Goal: Task Accomplishment & Management: Complete application form

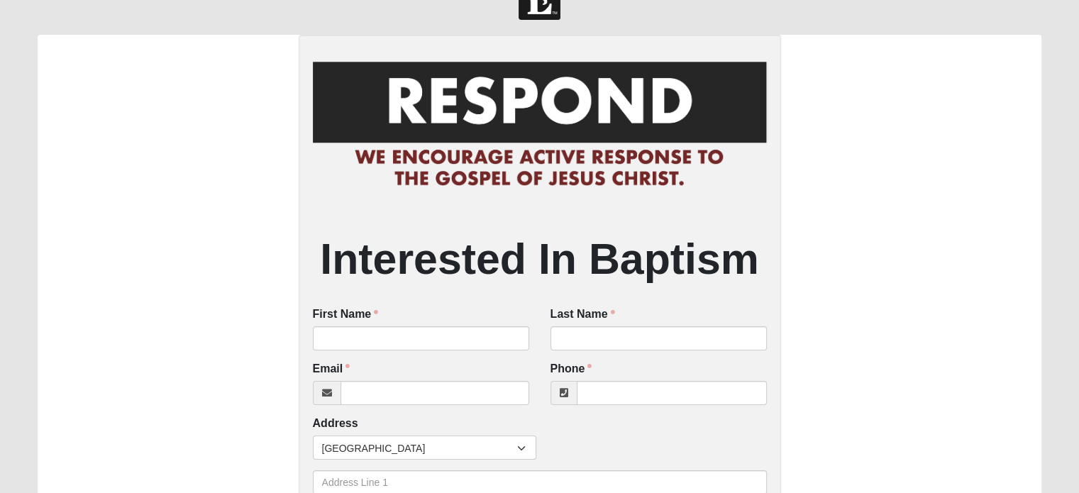
scroll to position [182, 0]
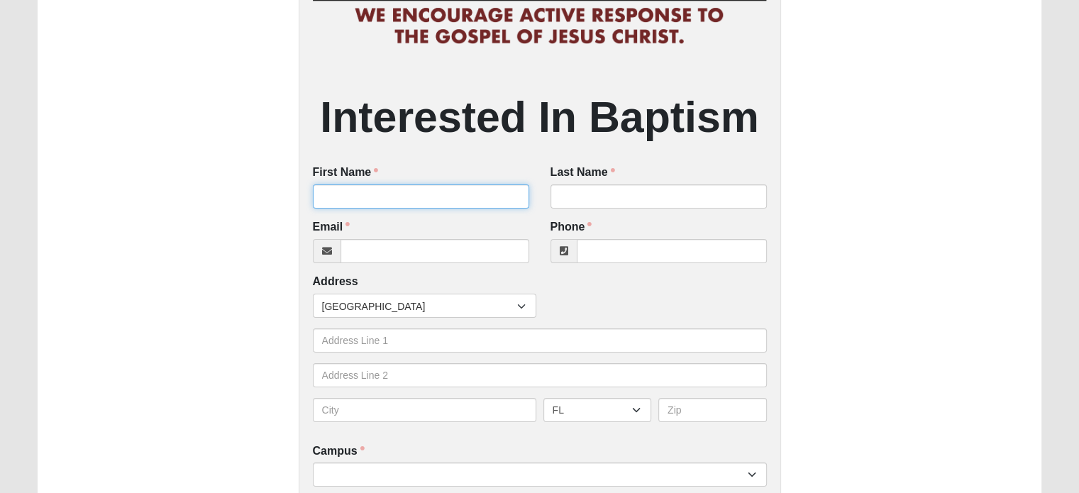
click at [372, 197] on input "First Name" at bounding box center [421, 196] width 216 height 24
type input "[PERSON_NAME]"
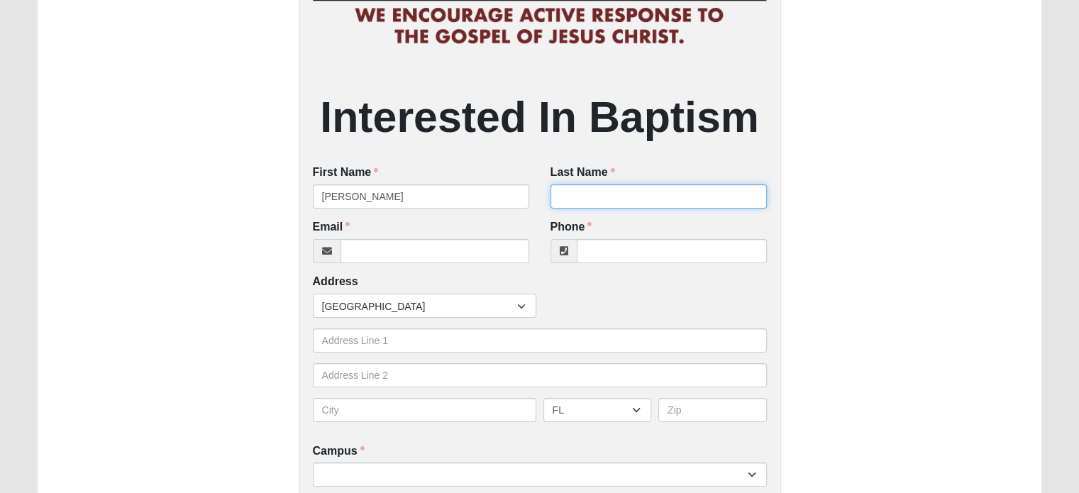
type input "[PERSON_NAME]"
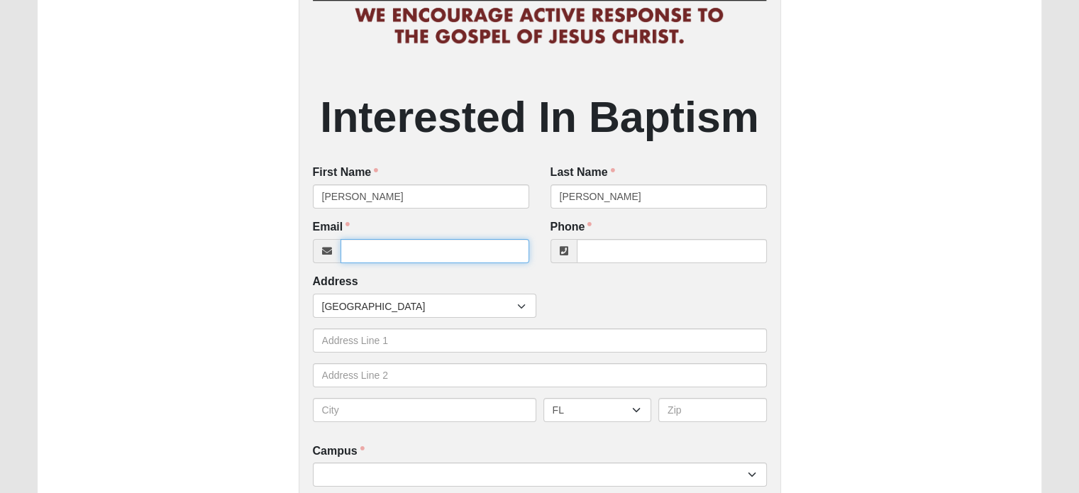
type input "[EMAIL_ADDRESS][DOMAIN_NAME]"
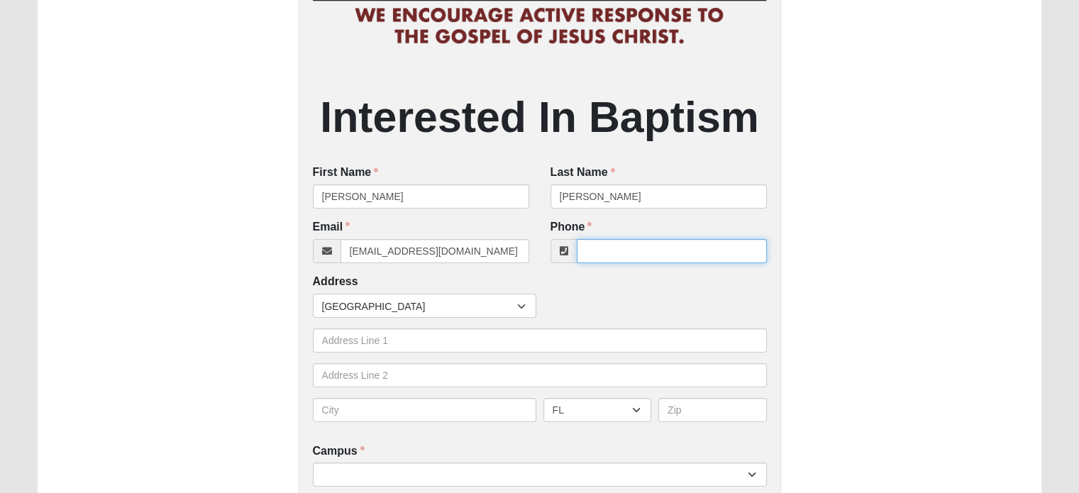
type input "4848880437"
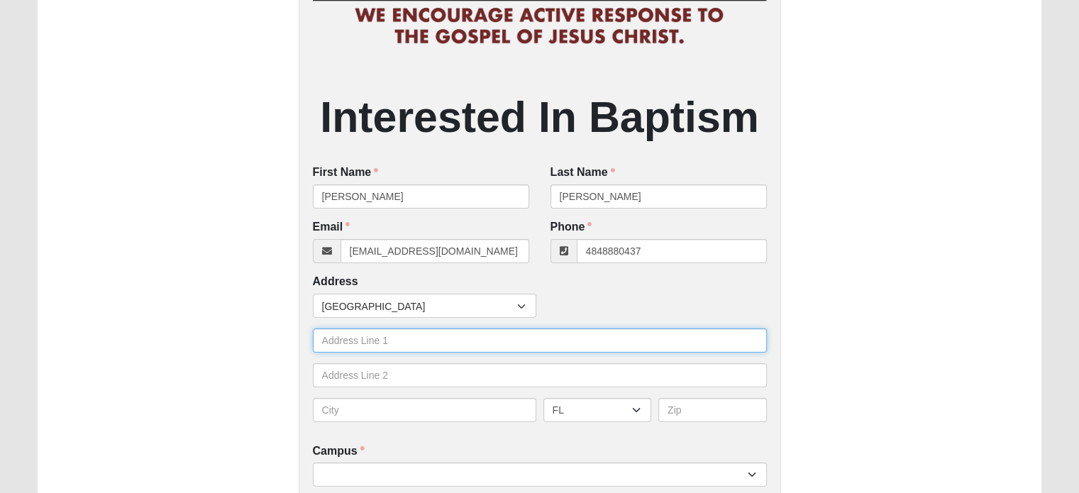
type input "[STREET_ADDRESS][PERSON_NAME]"
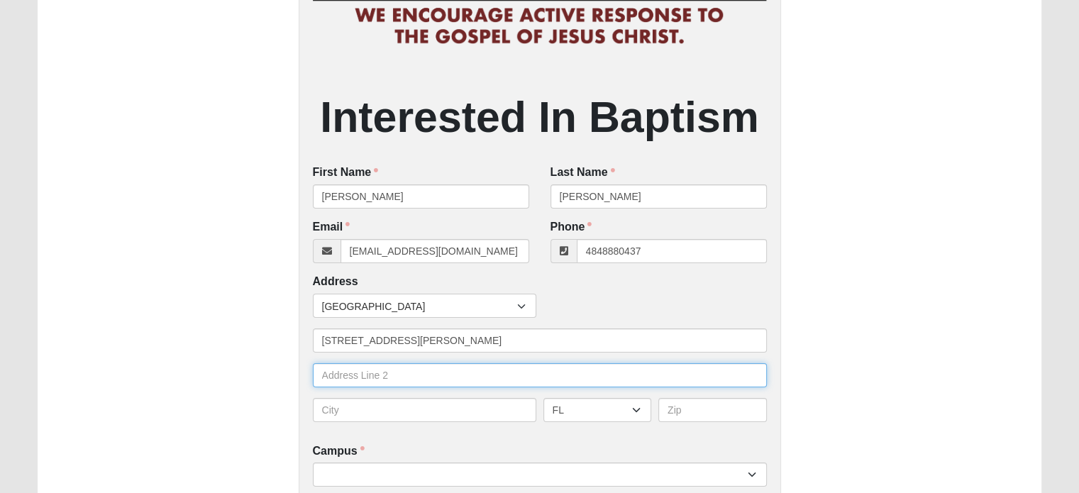
type input "UNIT 5101"
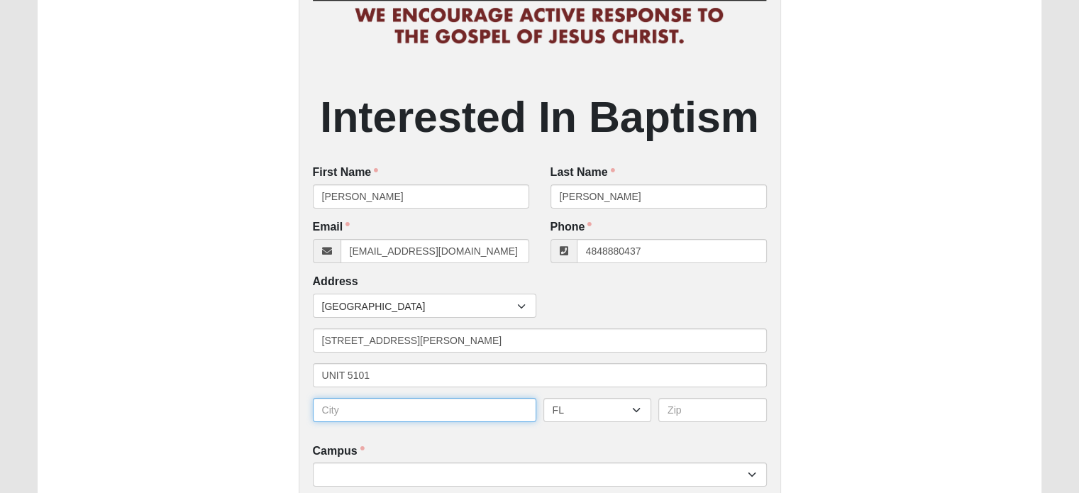
type input "[GEOGRAPHIC_DATA]"
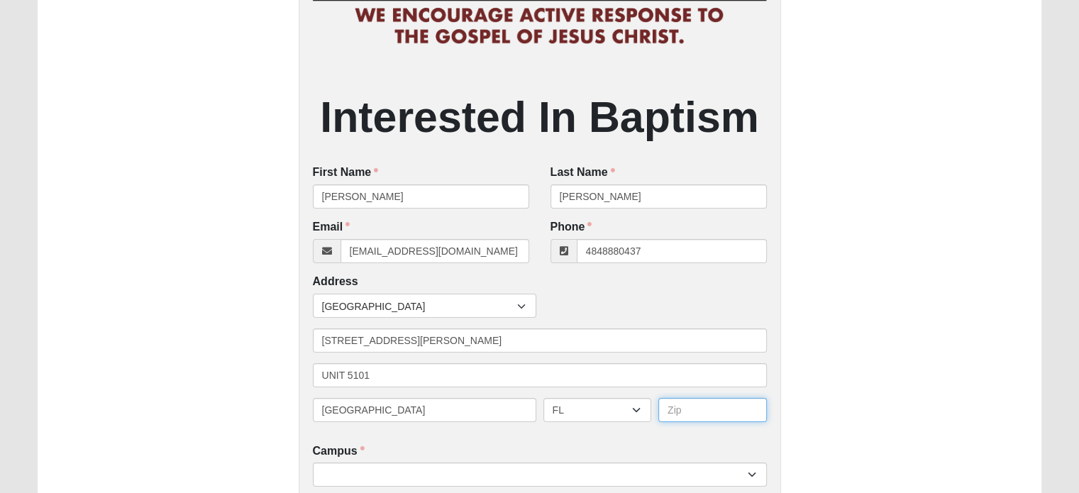
type input "32250"
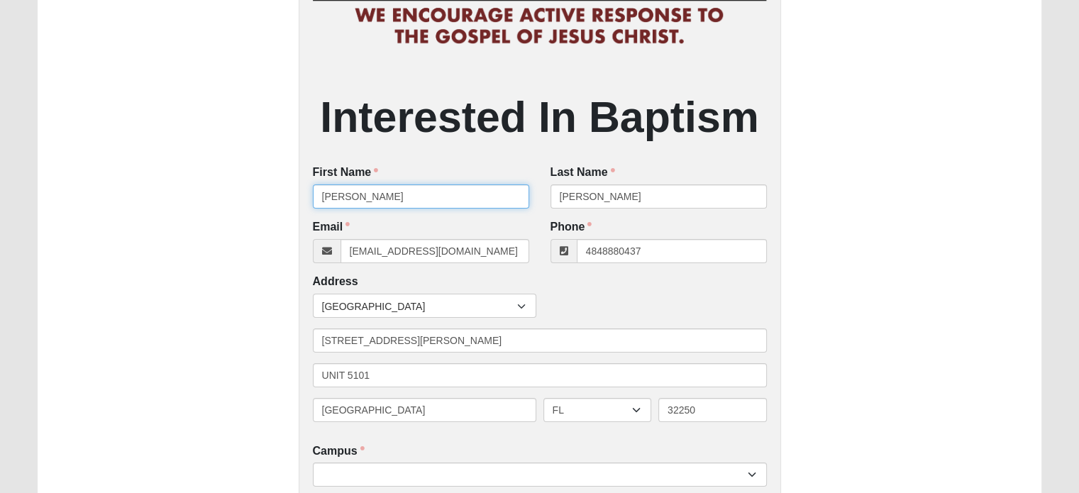
type input "[PHONE_NUMBER]"
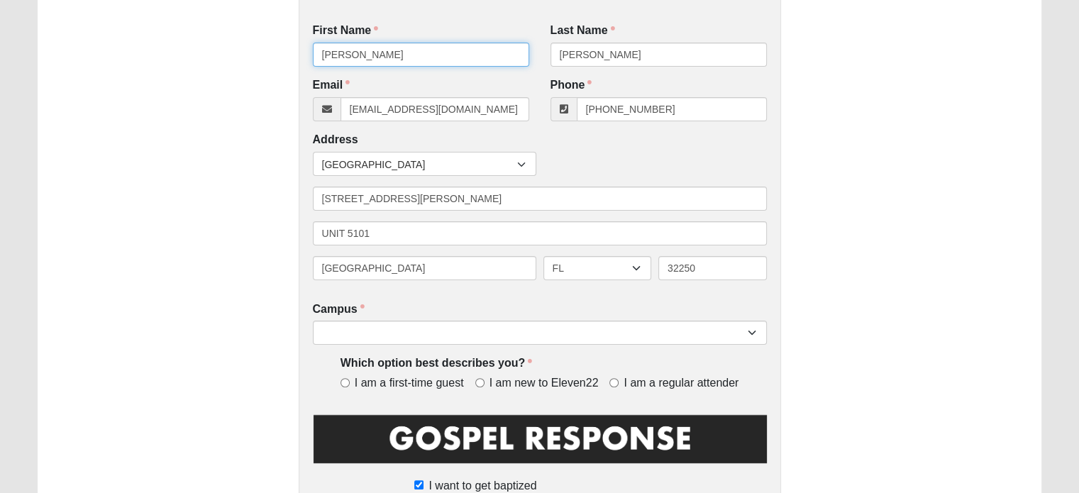
scroll to position [394, 0]
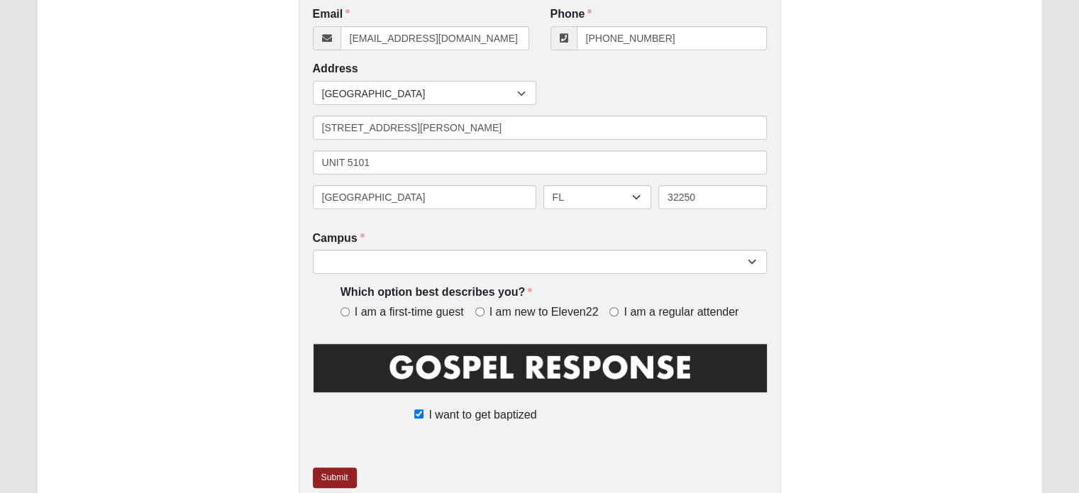
click at [616, 283] on div "Interested In Baptism First Name [PERSON_NAME] First Name is required. Last Nam…" at bounding box center [540, 95] width 482 height 831
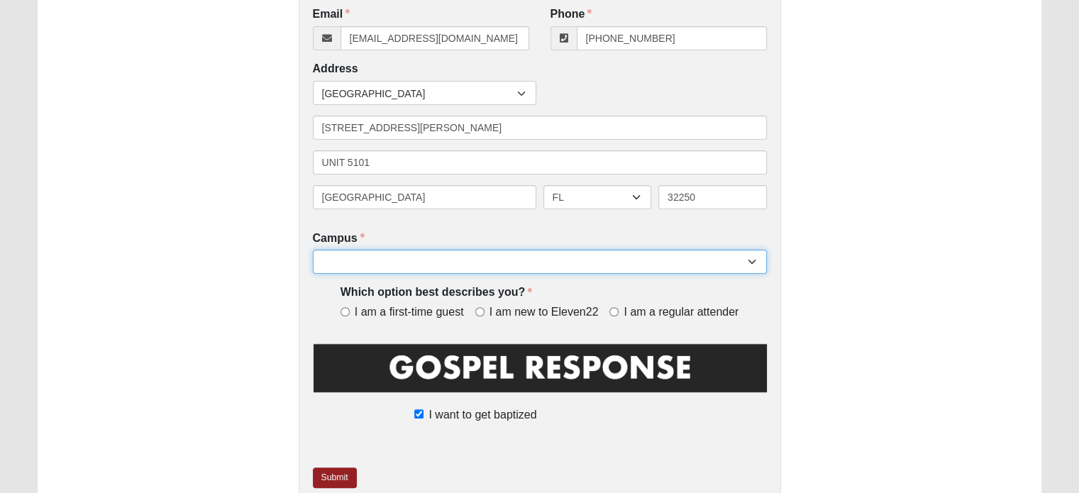
click at [616, 268] on select "[GEOGRAPHIC_DATA] [GEOGRAPHIC_DATA] (Coming Soon) Eleven22 Online [PERSON_NAME]…" at bounding box center [540, 262] width 454 height 24
select select "3"
click at [313, 250] on select "[GEOGRAPHIC_DATA] [GEOGRAPHIC_DATA] (Coming Soon) Eleven22 Online [PERSON_NAME]…" at bounding box center [540, 262] width 454 height 24
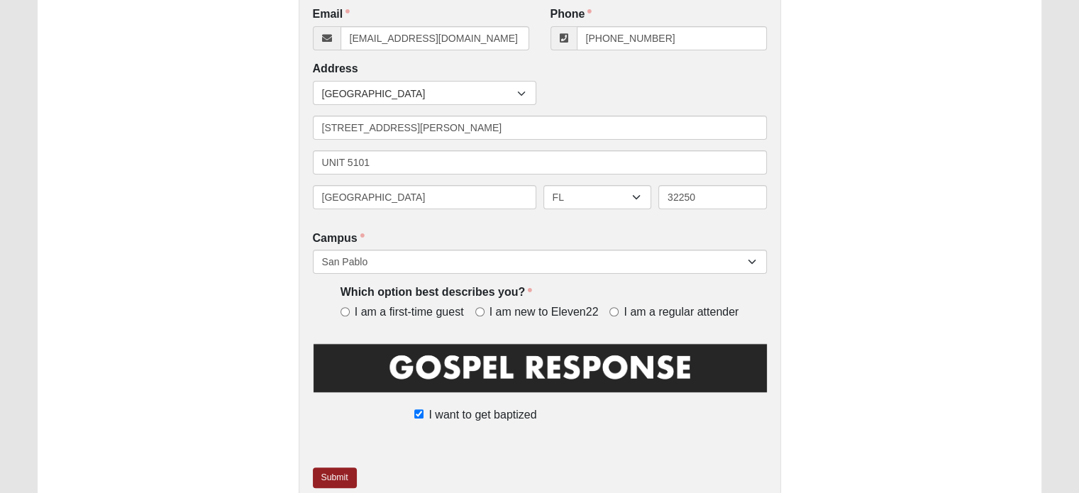
click at [653, 317] on span "I am a regular attender" at bounding box center [681, 312] width 115 height 16
click at [619, 316] on input "I am a regular attender" at bounding box center [613, 311] width 9 height 9
radio input "true"
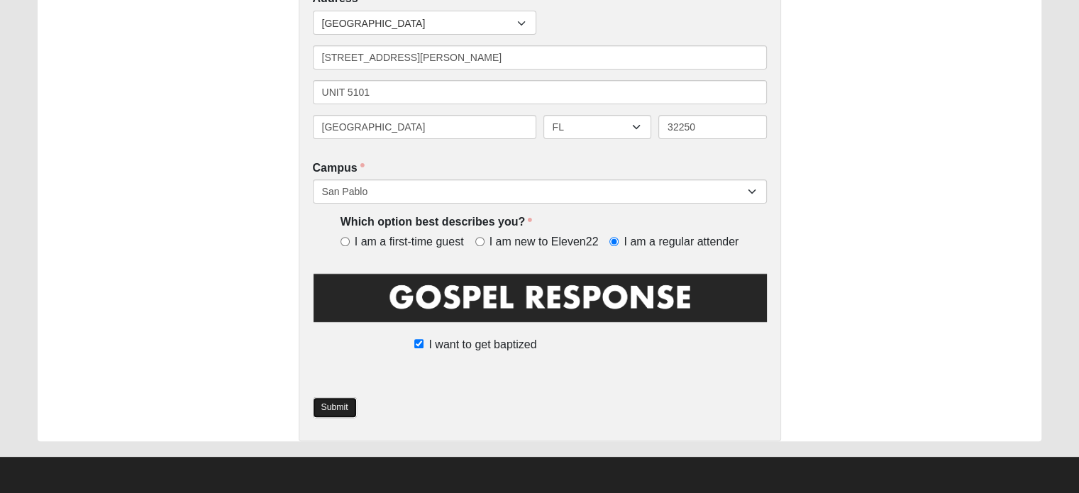
drag, startPoint x: 336, startPoint y: 410, endPoint x: 392, endPoint y: 402, distance: 55.9
click at [338, 409] on link "Submit" at bounding box center [335, 407] width 44 height 21
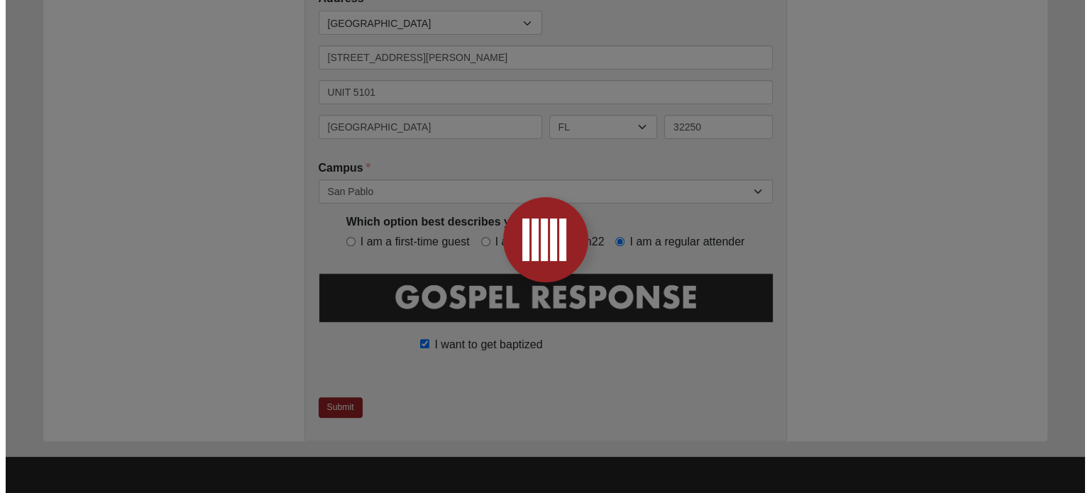
scroll to position [0, 0]
